Goal: Task Accomplishment & Management: Use online tool/utility

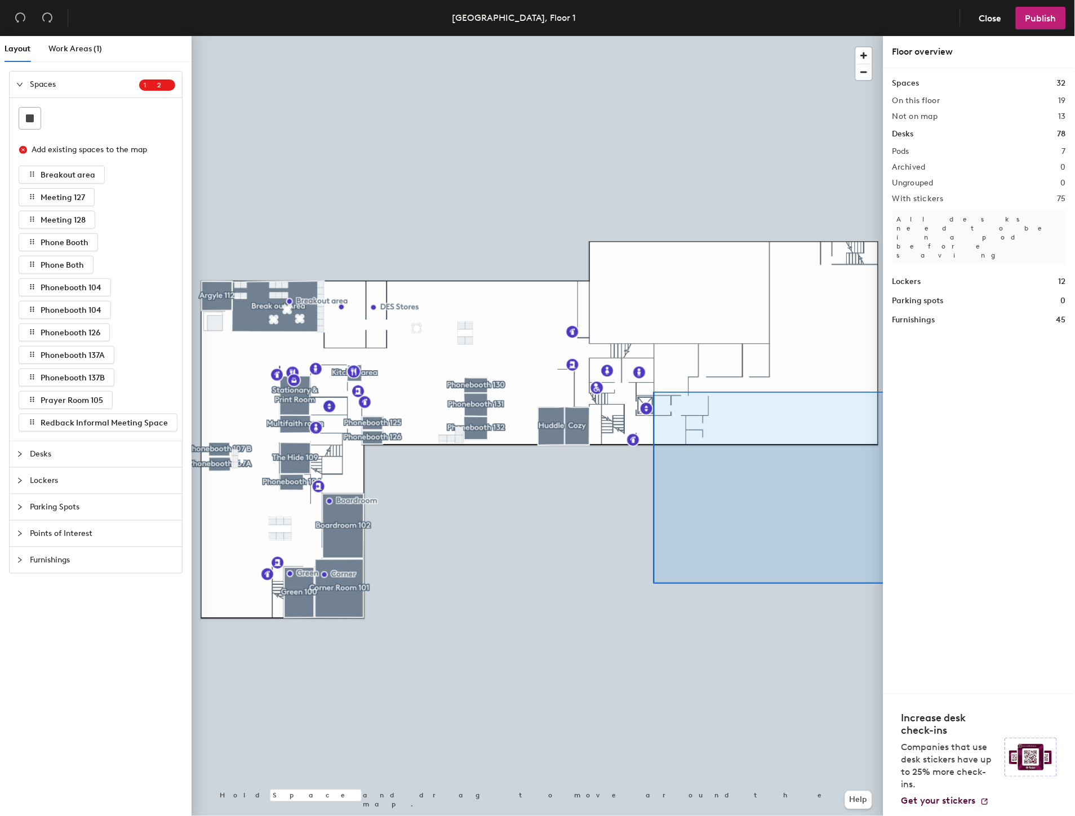
click at [913, 396] on div "Layout Work Areas (1) Spaces 1 2 Add existing spaces to the map Breakout area M…" at bounding box center [537, 428] width 1075 height 784
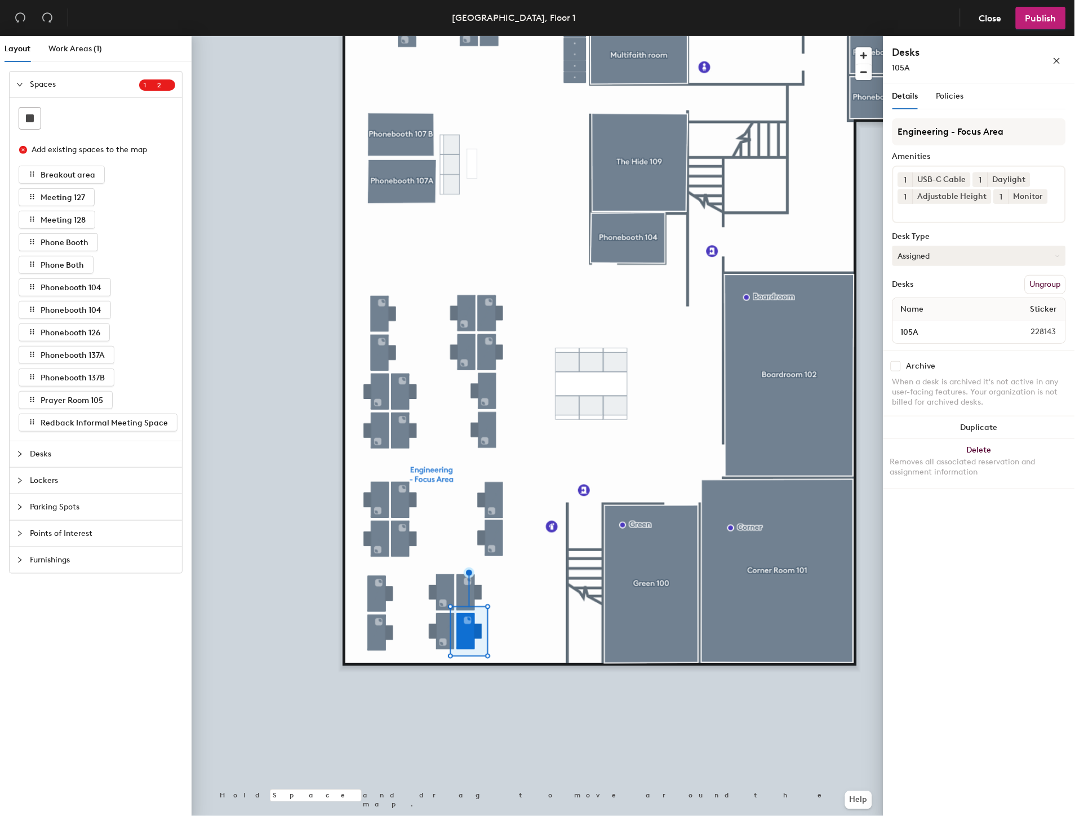
click at [961, 254] on button "Assigned" at bounding box center [980, 256] width 174 height 20
click at [926, 322] on div "Hoteled" at bounding box center [949, 324] width 113 height 17
click at [973, 254] on button "Assigned" at bounding box center [980, 256] width 174 height 20
click at [928, 321] on div "Hoteled" at bounding box center [949, 324] width 113 height 17
click at [1045, 19] on span "Publish" at bounding box center [1040, 18] width 31 height 11
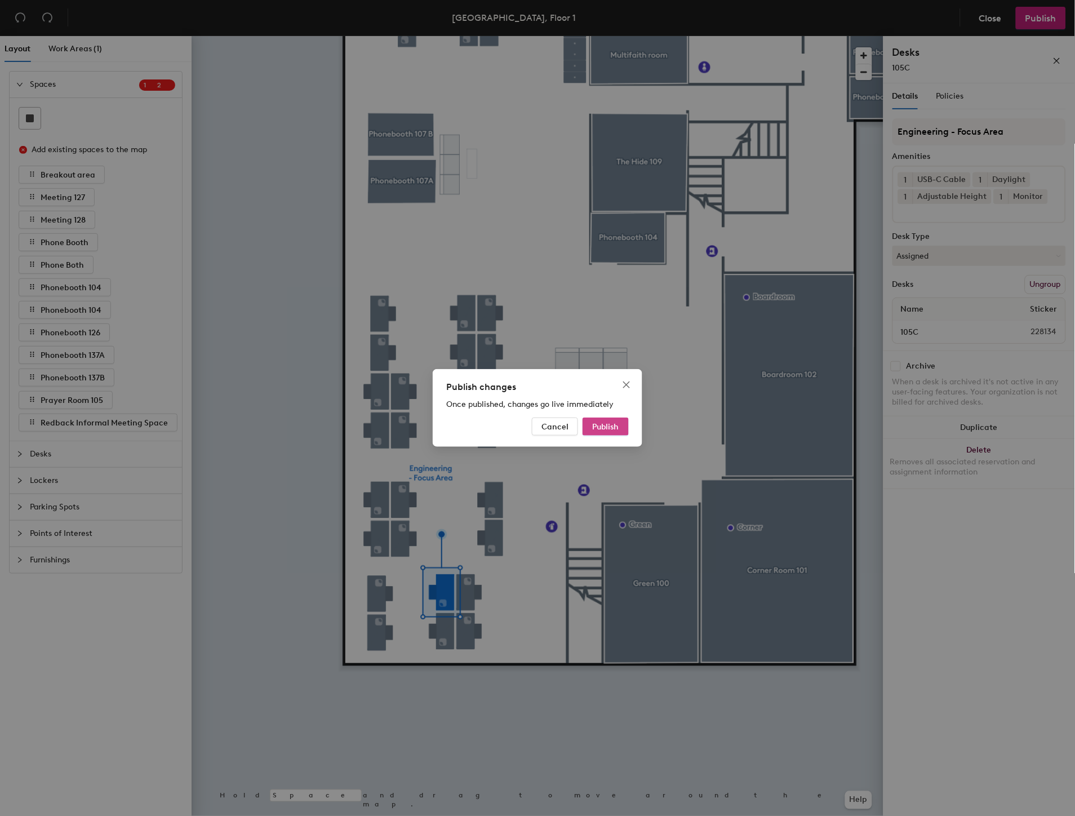
click at [605, 430] on span "Publish" at bounding box center [605, 427] width 27 height 10
